Goal: Communication & Community: Answer question/provide support

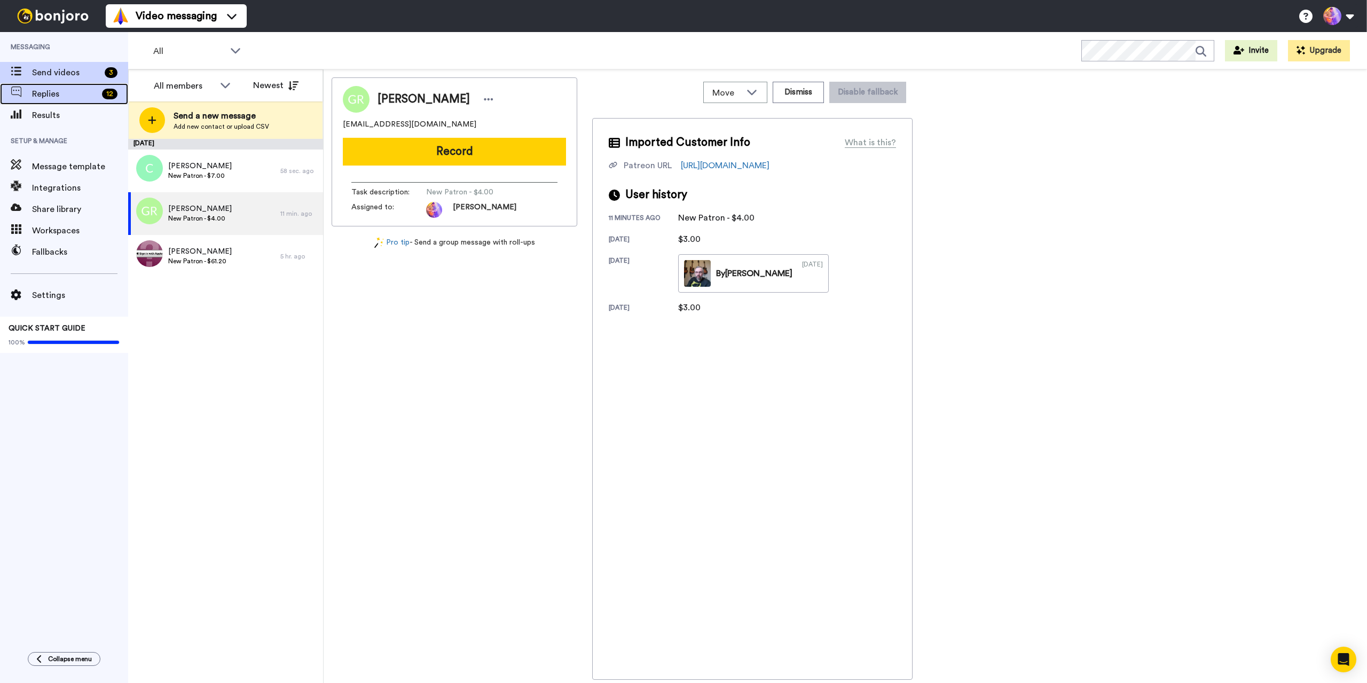
click at [83, 92] on span "Replies" at bounding box center [65, 94] width 66 height 13
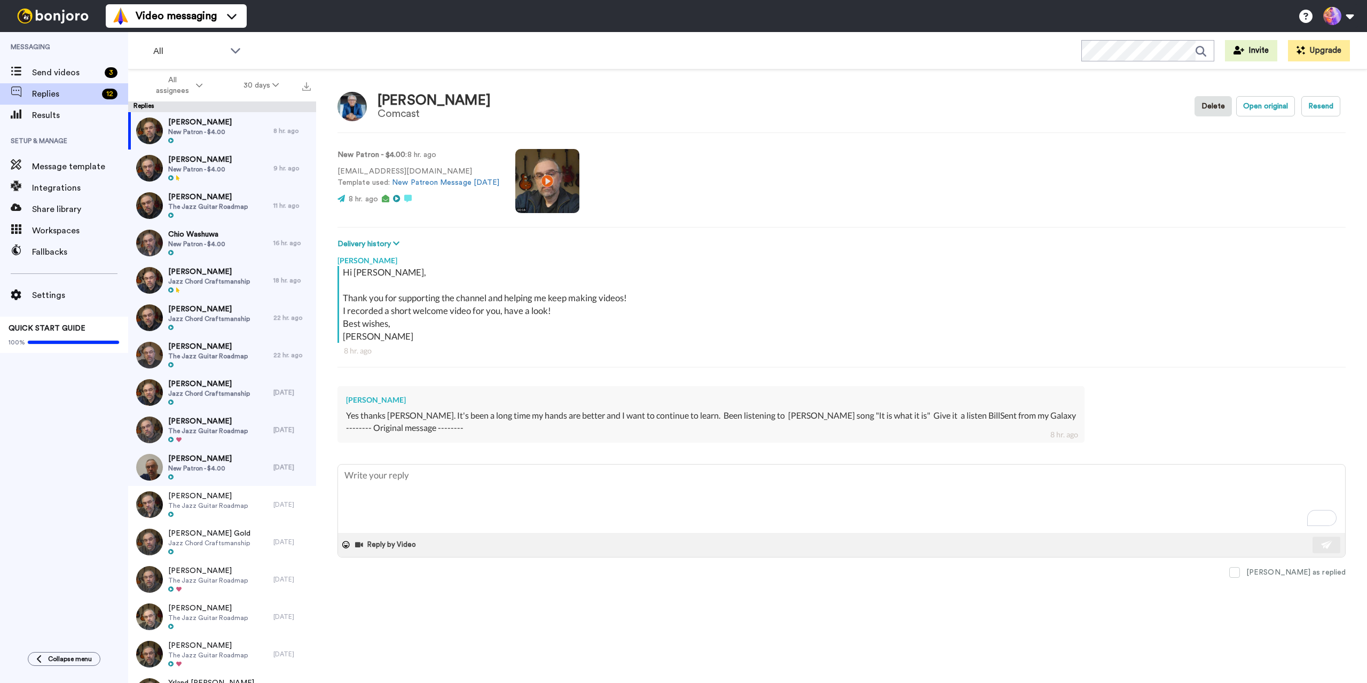
type textarea "x"
